Goal: Transaction & Acquisition: Purchase product/service

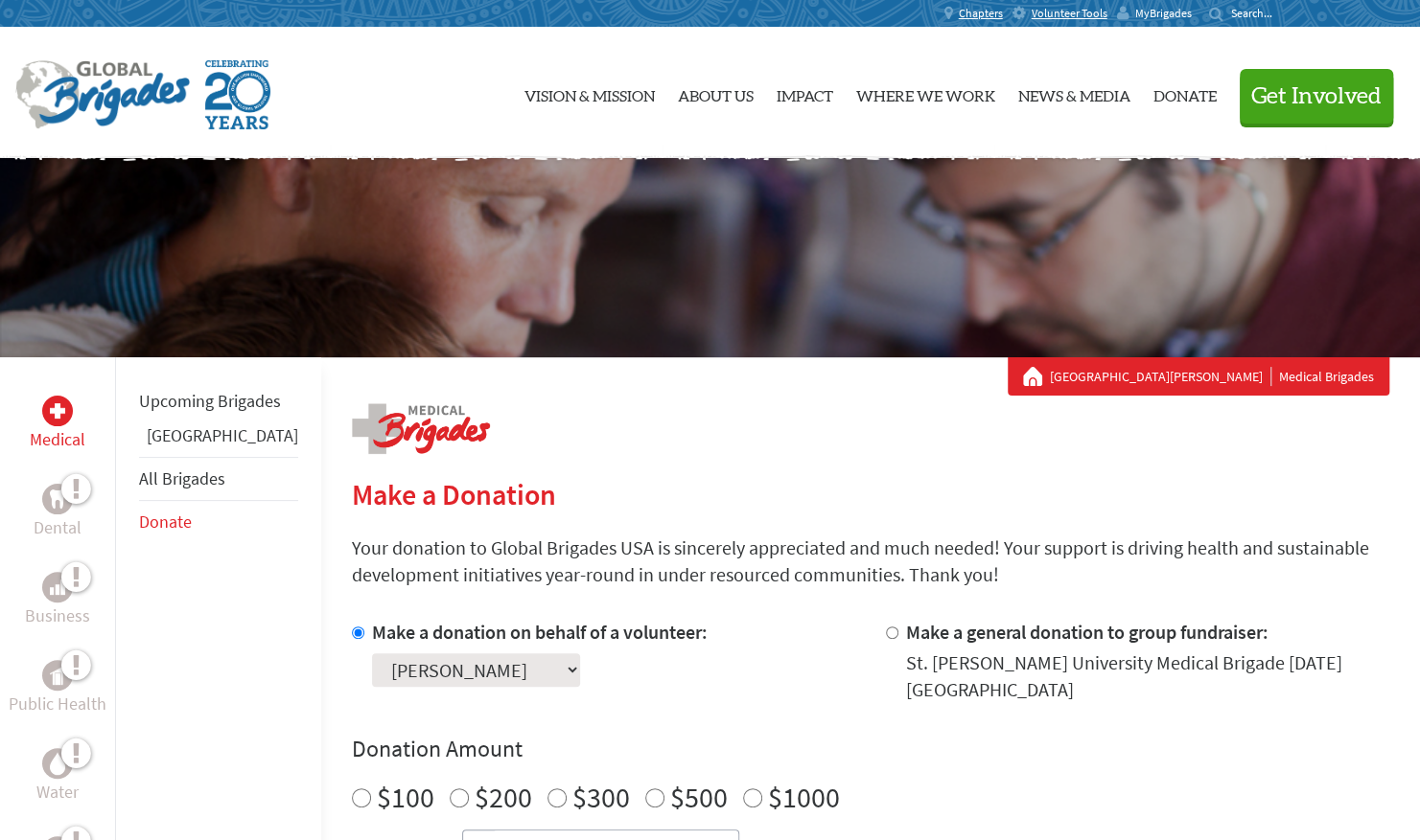
click at [1140, 13] on span "MyBrigades" at bounding box center [1164, 14] width 57 height 16
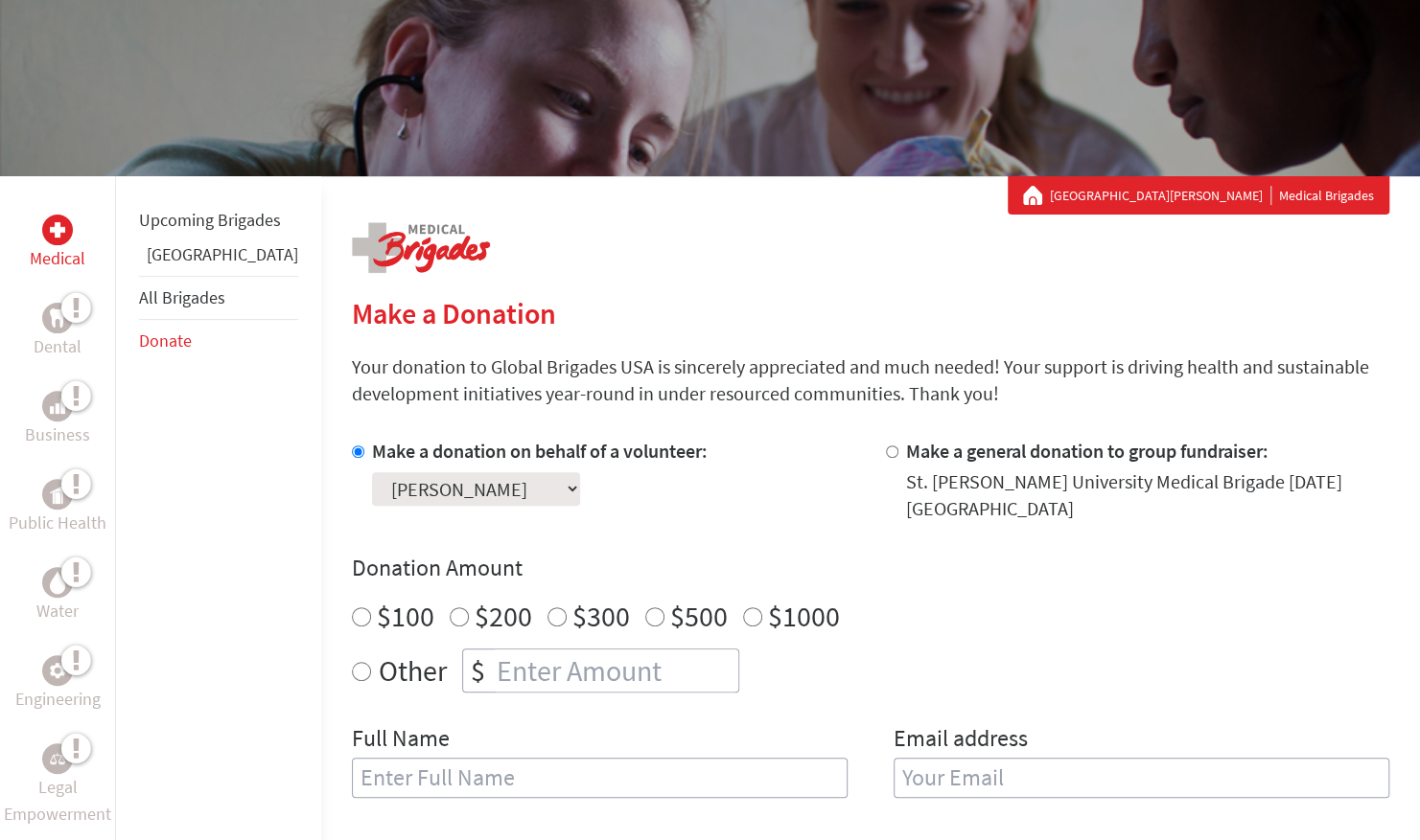
scroll to position [178, 0]
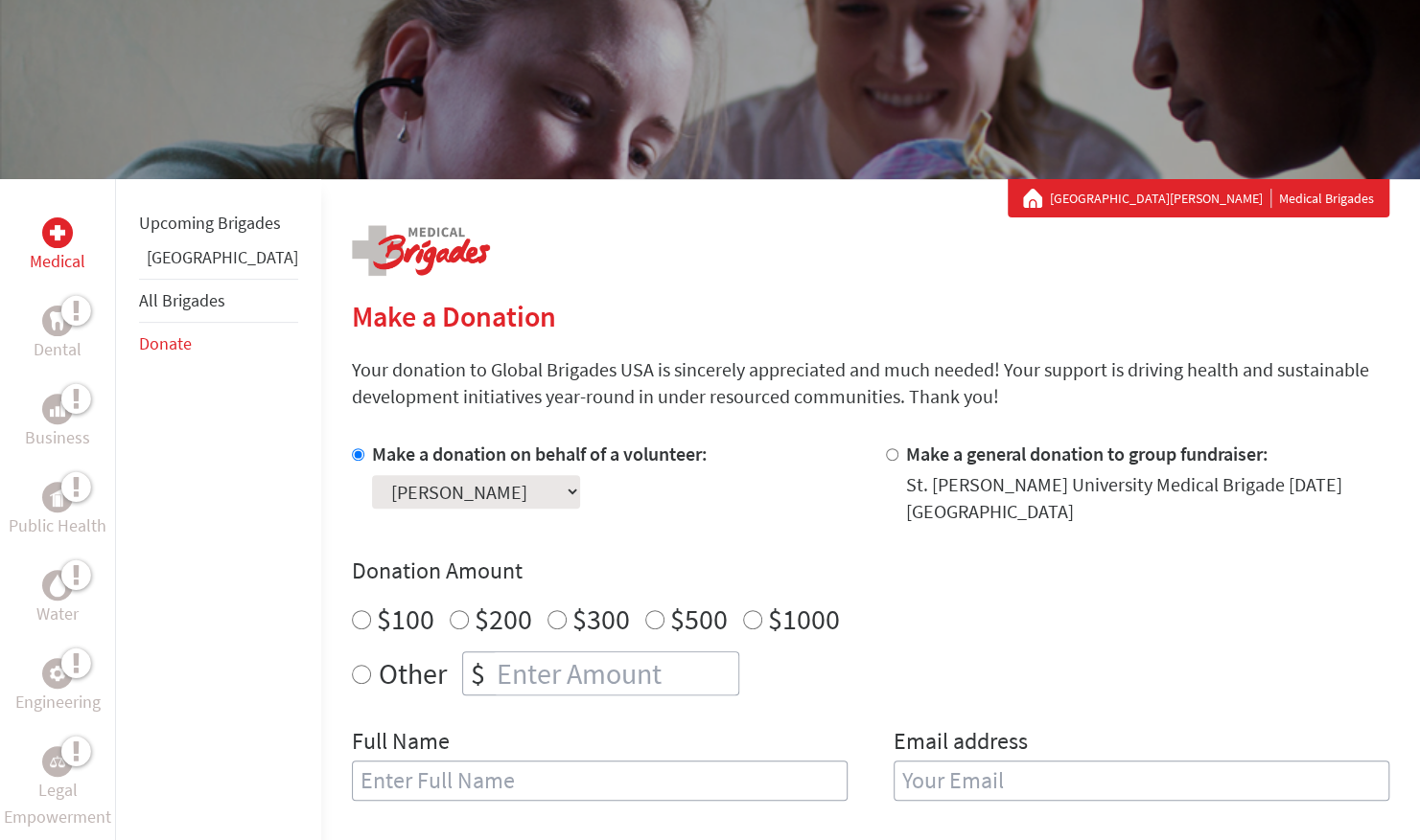
click at [809, 564] on h4 "Donation Amount" at bounding box center [871, 570] width 1038 height 30
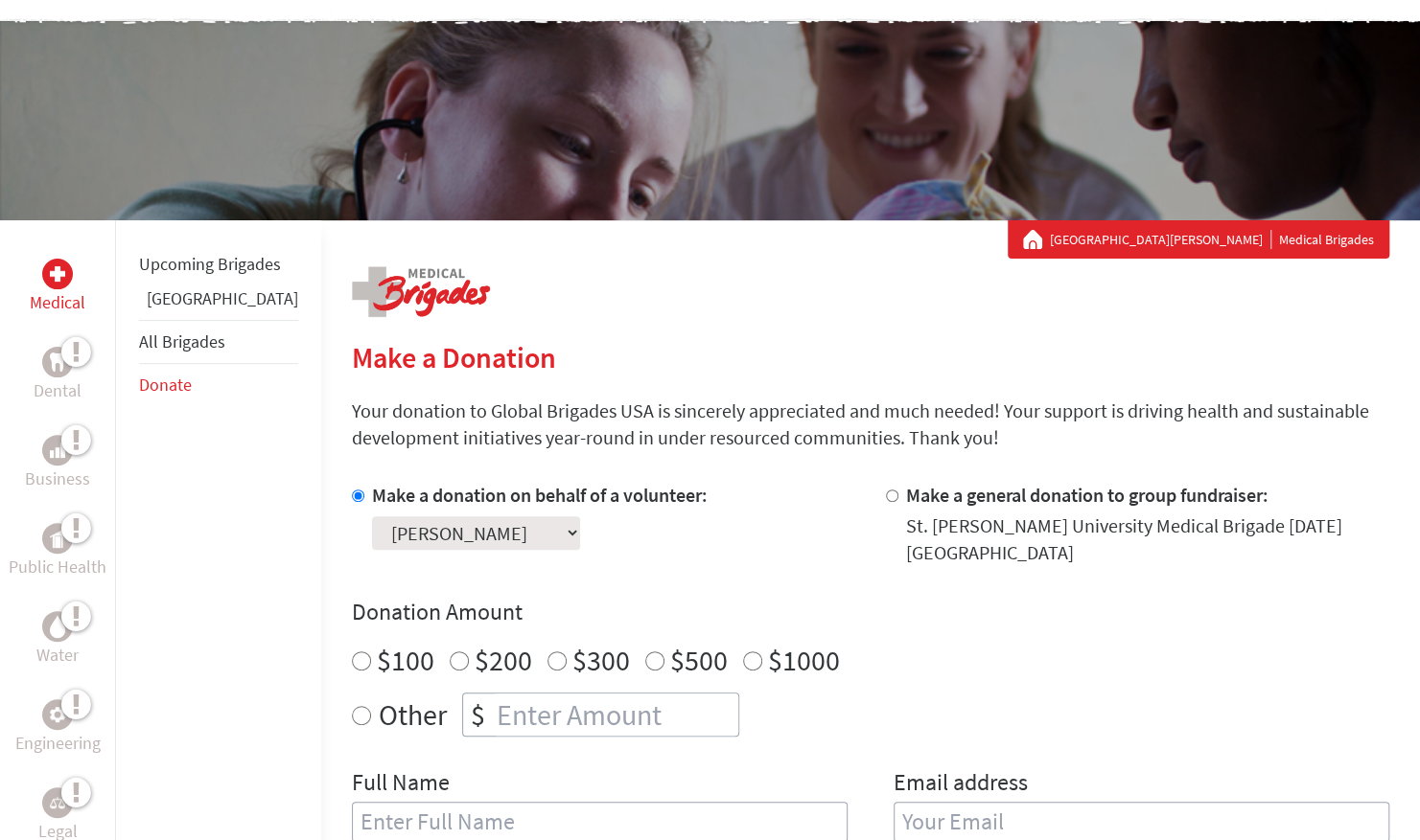
scroll to position [136, 0]
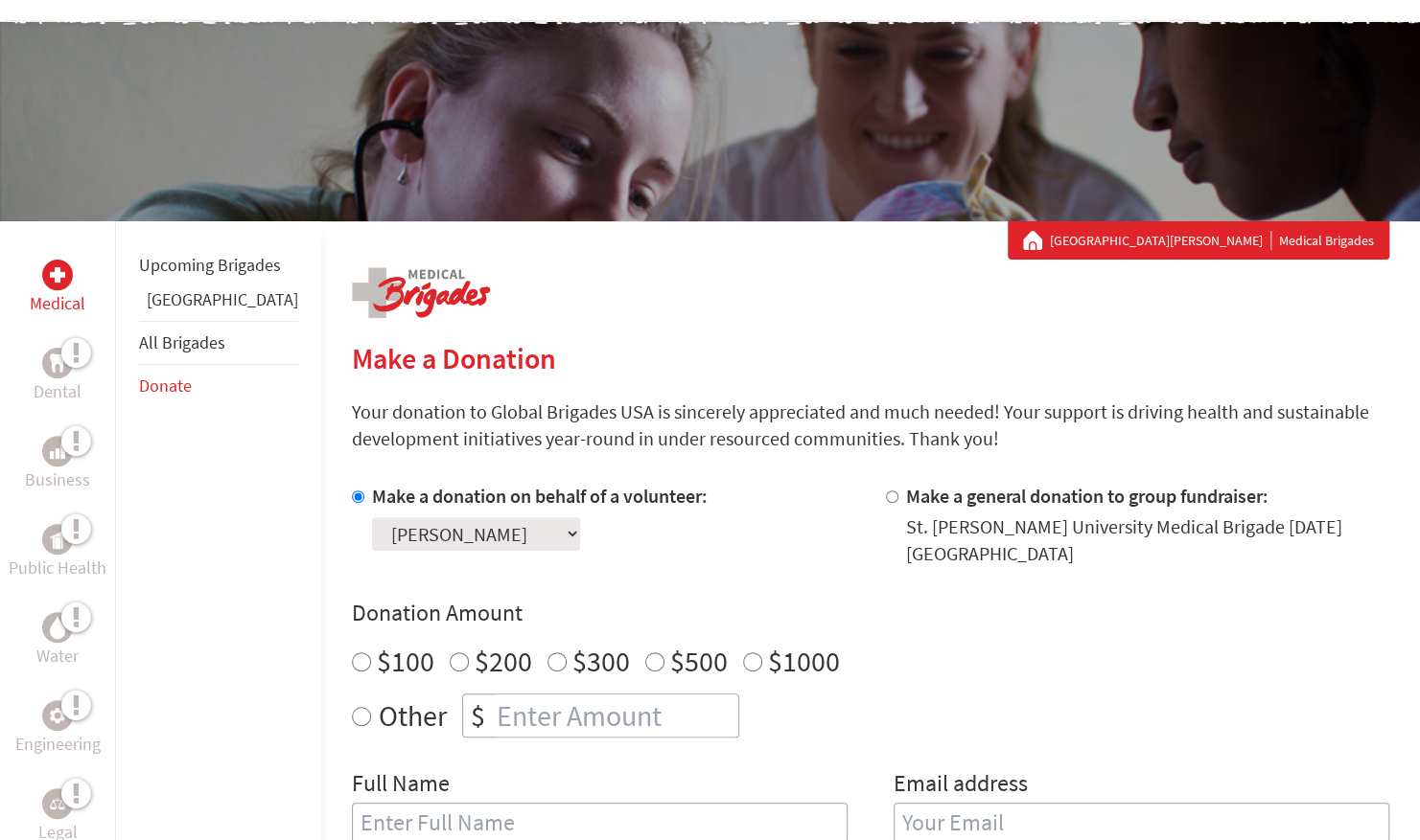
click at [664, 472] on section "Make a Donation Your donation to Global Brigades USA is sincerely appreciated a…" at bounding box center [871, 834] width 1038 height 987
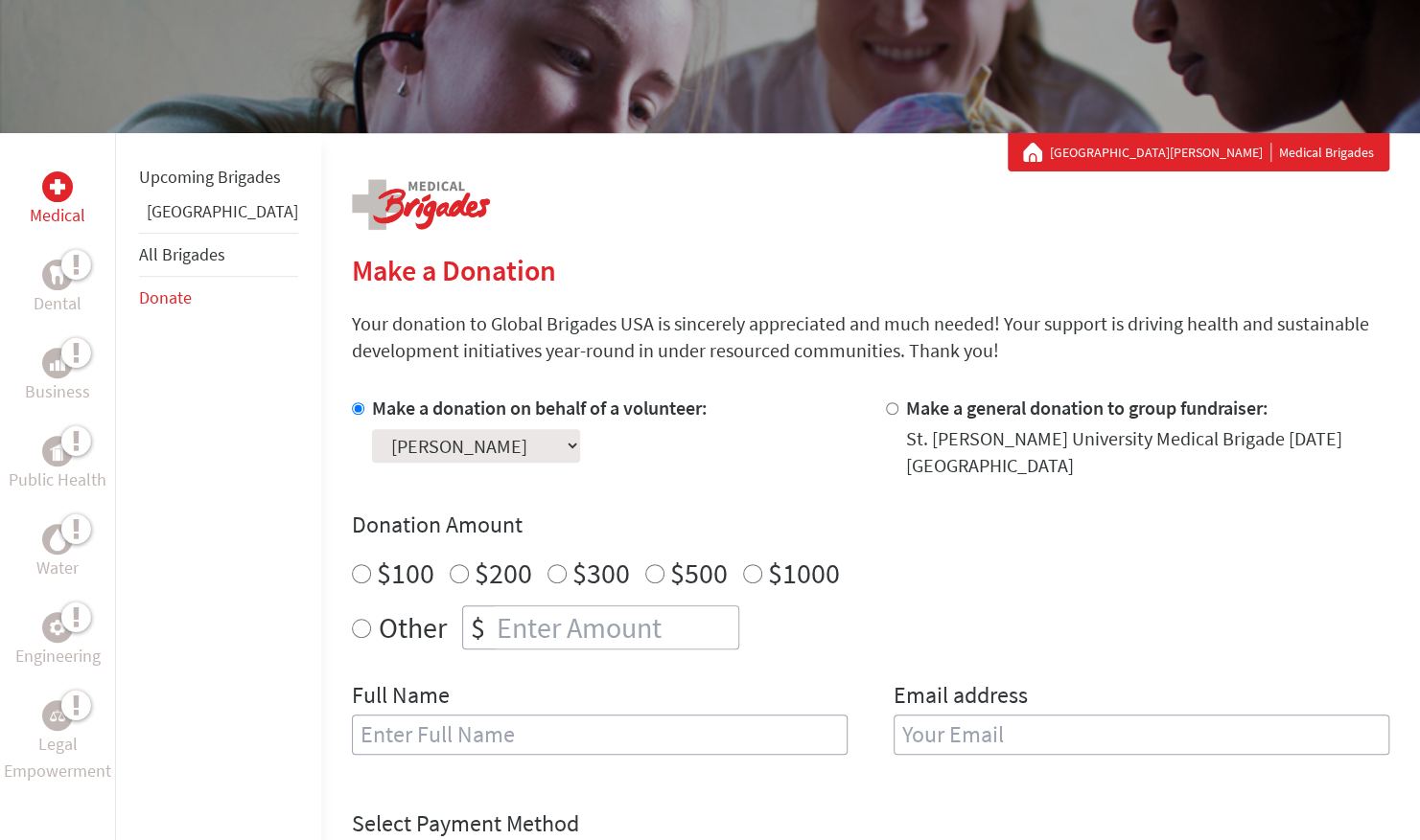
scroll to position [226, 0]
click at [562, 438] on select "Select a volunteer... Aliza Ramos Allyson Lineburg Anahi Ceniceros Ann Garton A…" at bounding box center [476, 445] width 208 height 33
click at [688, 509] on h4 "Donation Amount" at bounding box center [871, 524] width 1038 height 30
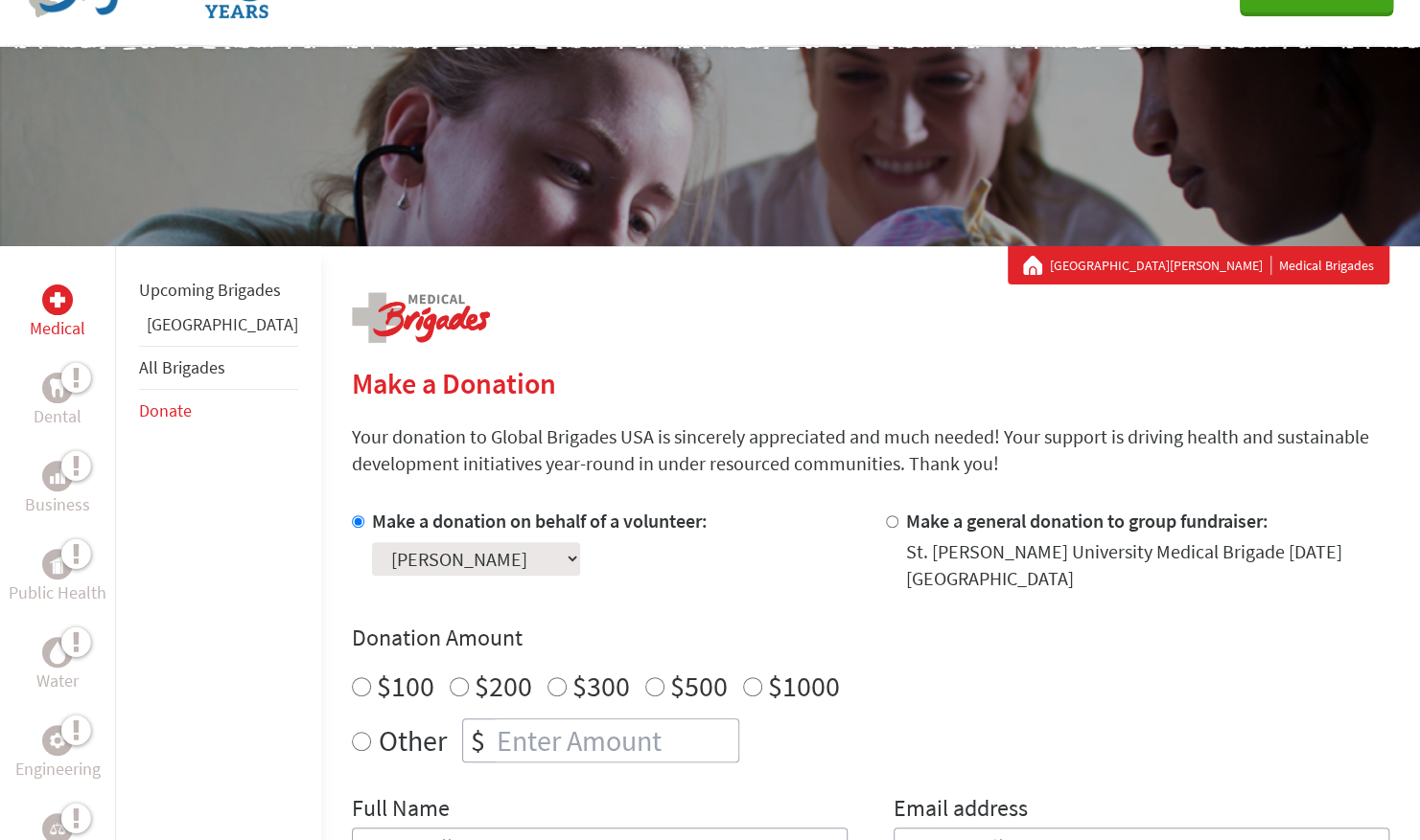
scroll to position [0, 0]
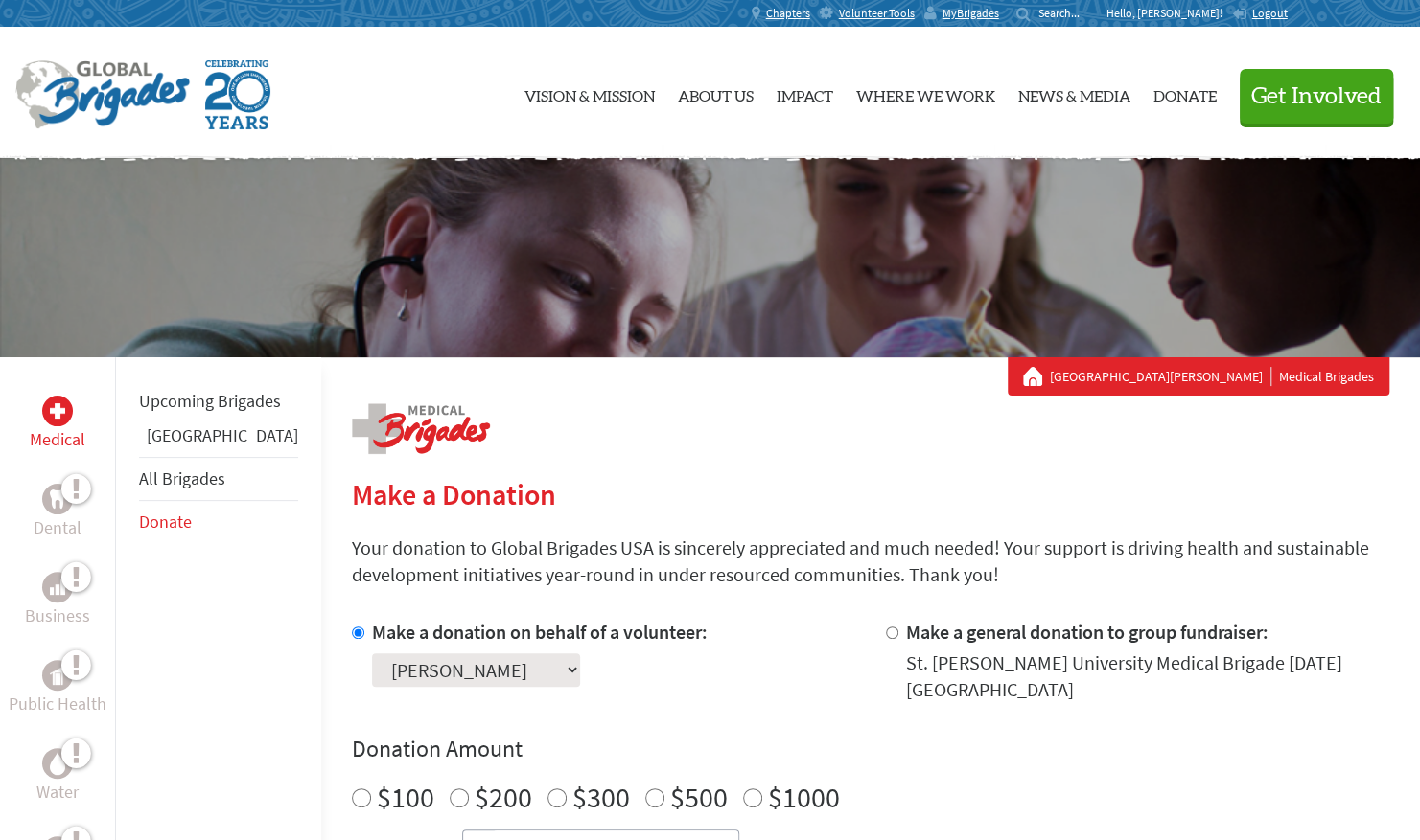
click at [185, 457] on li "[GEOGRAPHIC_DATA]" at bounding box center [218, 440] width 159 height 34
click at [182, 446] on link "[GEOGRAPHIC_DATA]" at bounding box center [222, 436] width 151 height 22
